Goal: Task Accomplishment & Management: Manage account settings

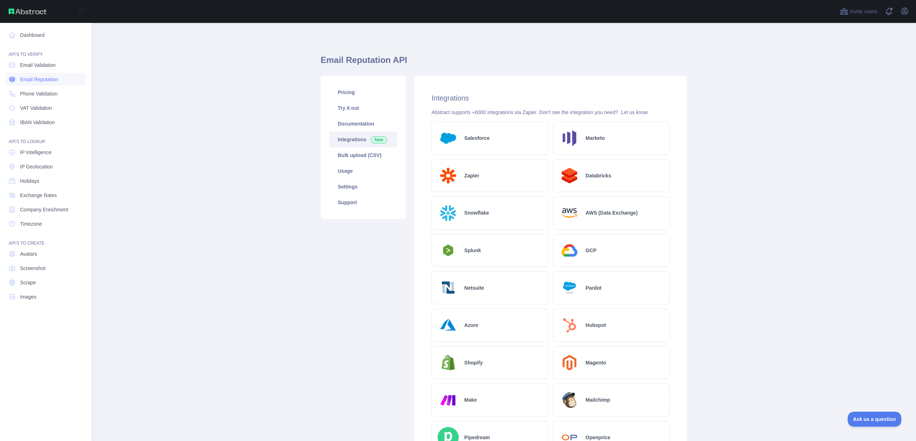
click at [34, 79] on span "Email Reputation" at bounding box center [39, 79] width 38 height 7
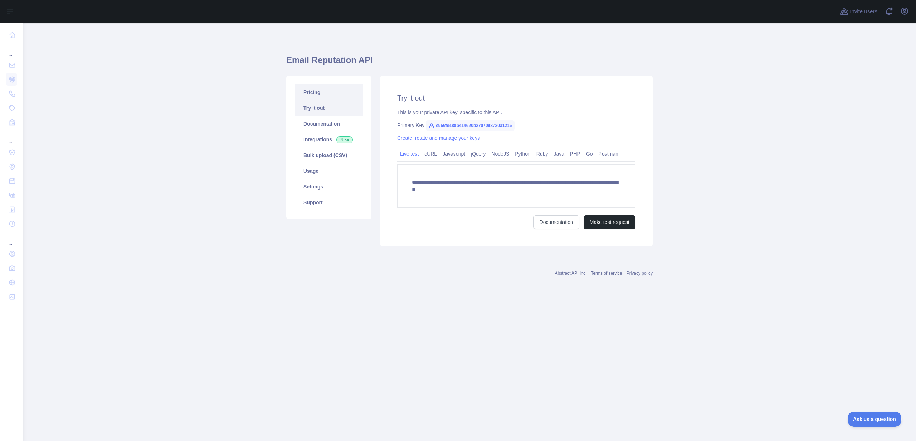
click at [343, 94] on link "Pricing" at bounding box center [329, 92] width 68 height 16
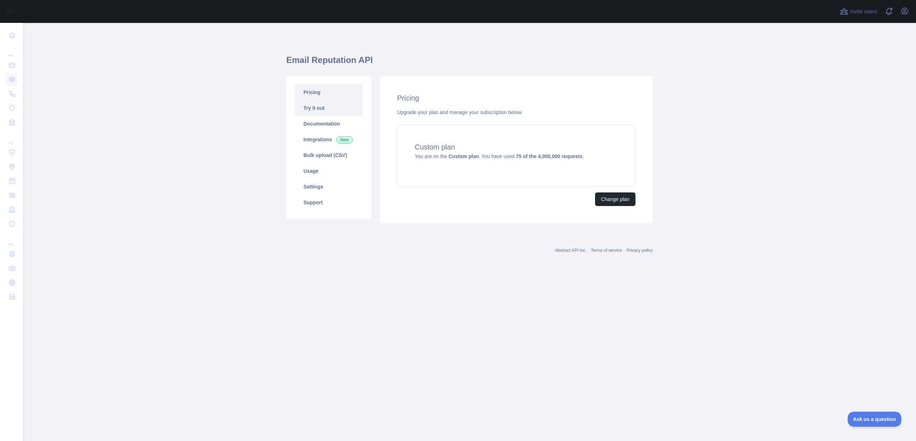
click at [342, 108] on link "Try it out" at bounding box center [329, 108] width 68 height 16
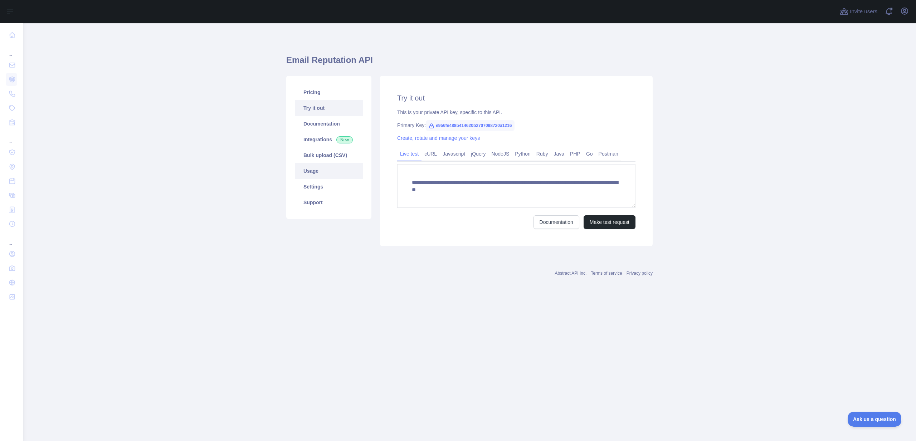
click at [324, 172] on link "Usage" at bounding box center [329, 171] width 68 height 16
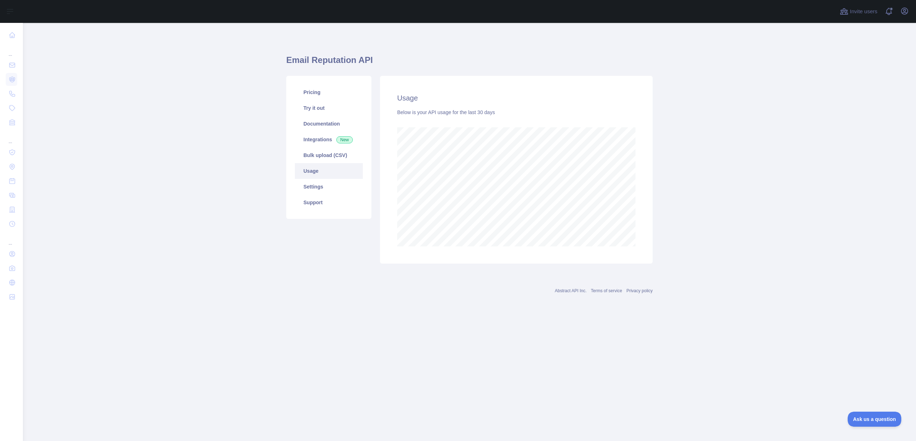
scroll to position [418, 893]
click at [350, 194] on link "Settings" at bounding box center [329, 187] width 68 height 16
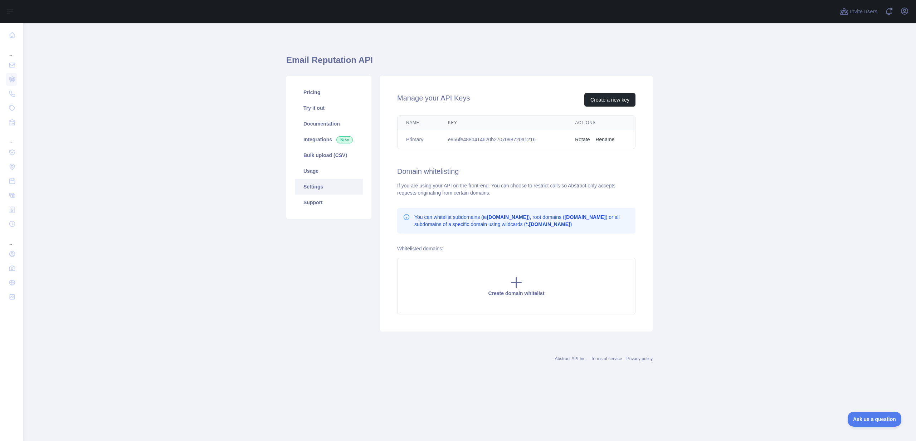
click at [500, 139] on td "e956fe488b414620b2707098720a1216" at bounding box center [502, 139] width 127 height 19
click at [345, 128] on link "Documentation" at bounding box center [329, 124] width 68 height 16
click at [334, 111] on link "Try it out" at bounding box center [329, 108] width 68 height 16
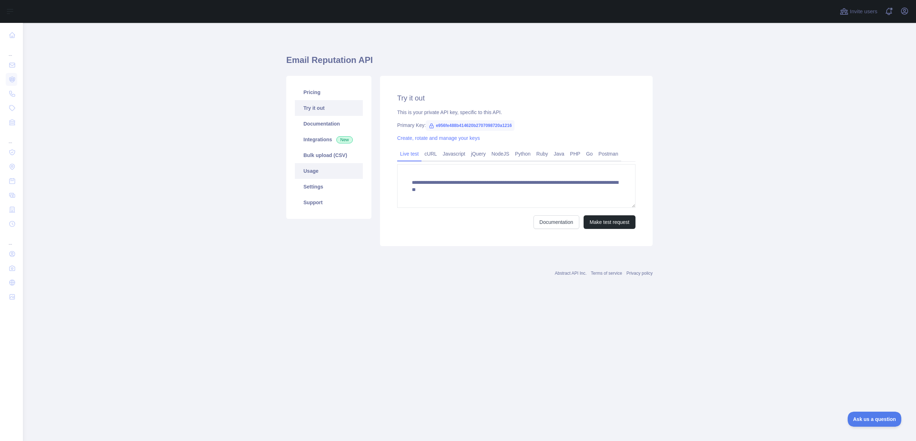
click at [321, 165] on link "Usage" at bounding box center [329, 171] width 68 height 16
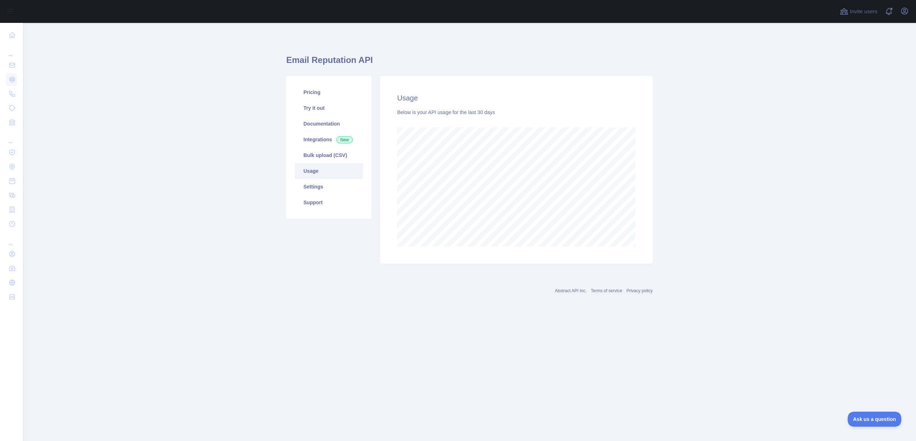
scroll to position [418, 893]
click at [322, 180] on link "Settings" at bounding box center [329, 187] width 68 height 16
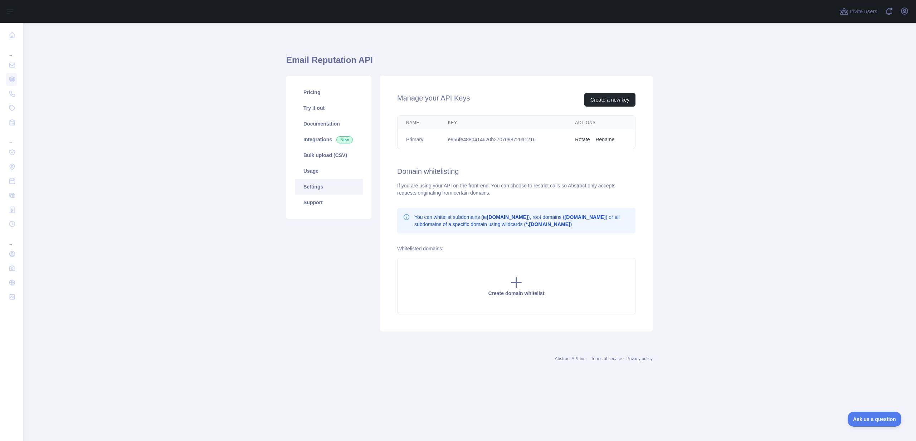
click at [482, 138] on td "e956fe488b414620b2707098720a1216" at bounding box center [502, 139] width 127 height 19
copy td "e956fe488b414620b2707098720a1216"
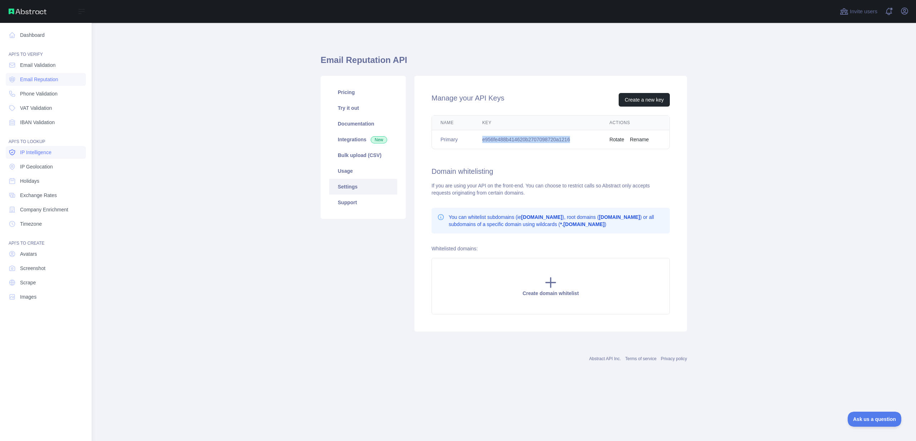
click at [30, 156] on link "IP Intelligence" at bounding box center [46, 152] width 80 height 13
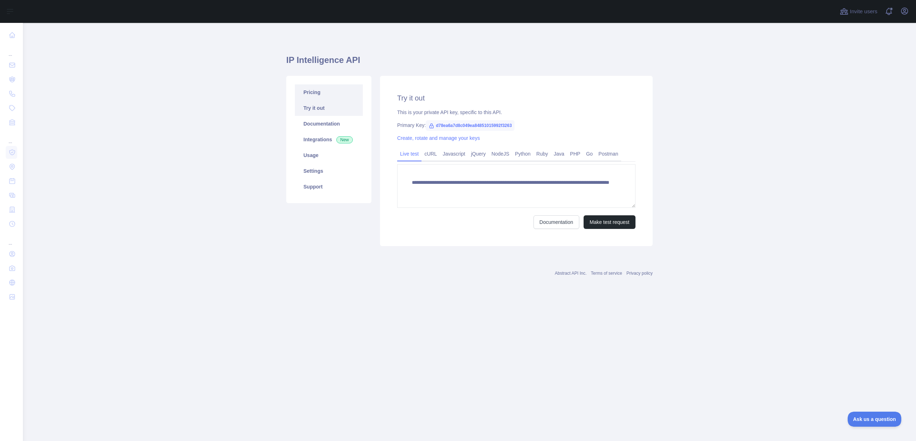
click at [322, 89] on link "Pricing" at bounding box center [329, 92] width 68 height 16
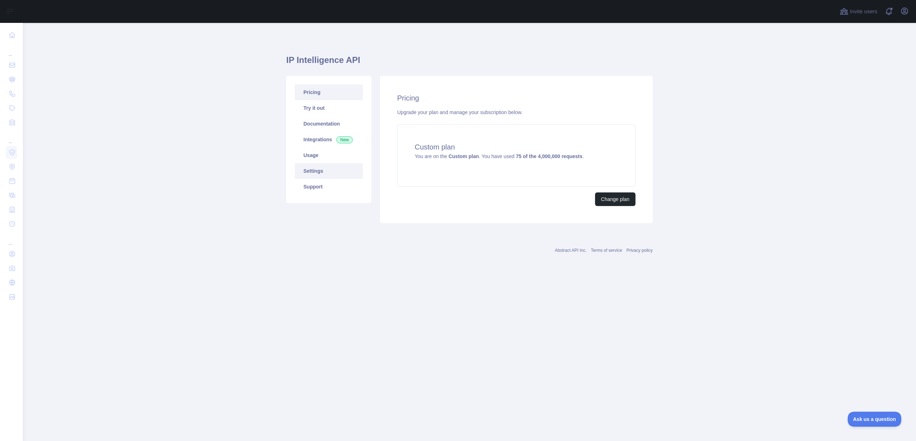
click at [327, 167] on link "Settings" at bounding box center [329, 171] width 68 height 16
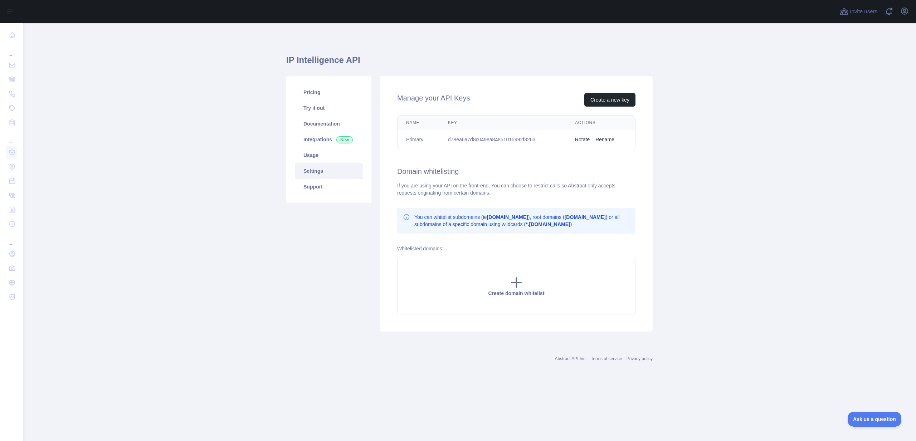
click at [460, 139] on td "d78ea6a7d8c049ea84851015992f3263" at bounding box center [502, 139] width 127 height 19
copy td "d78ea6a7d8c049ea84851015992f3263"
click at [759, 174] on main "IP Intelligence API Pricing Try it out Documentation Integrations New Usage Set…" at bounding box center [469, 232] width 893 height 418
